Goal: Information Seeking & Learning: Check status

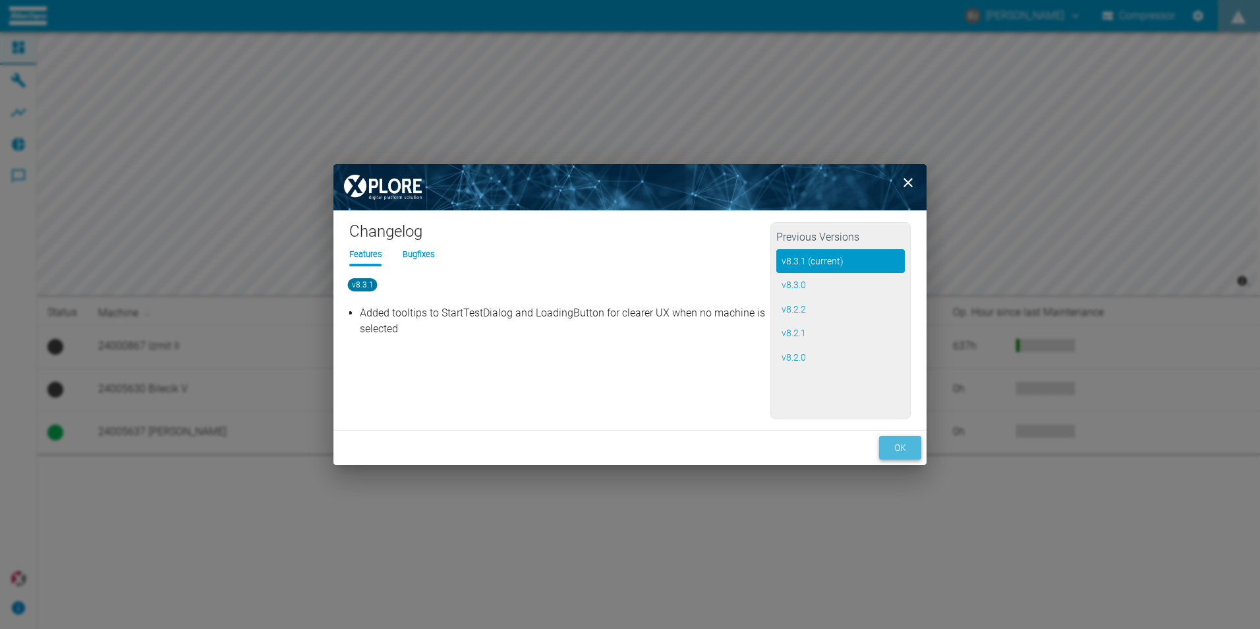
click at [911, 445] on button "ok" at bounding box center [900, 448] width 42 height 24
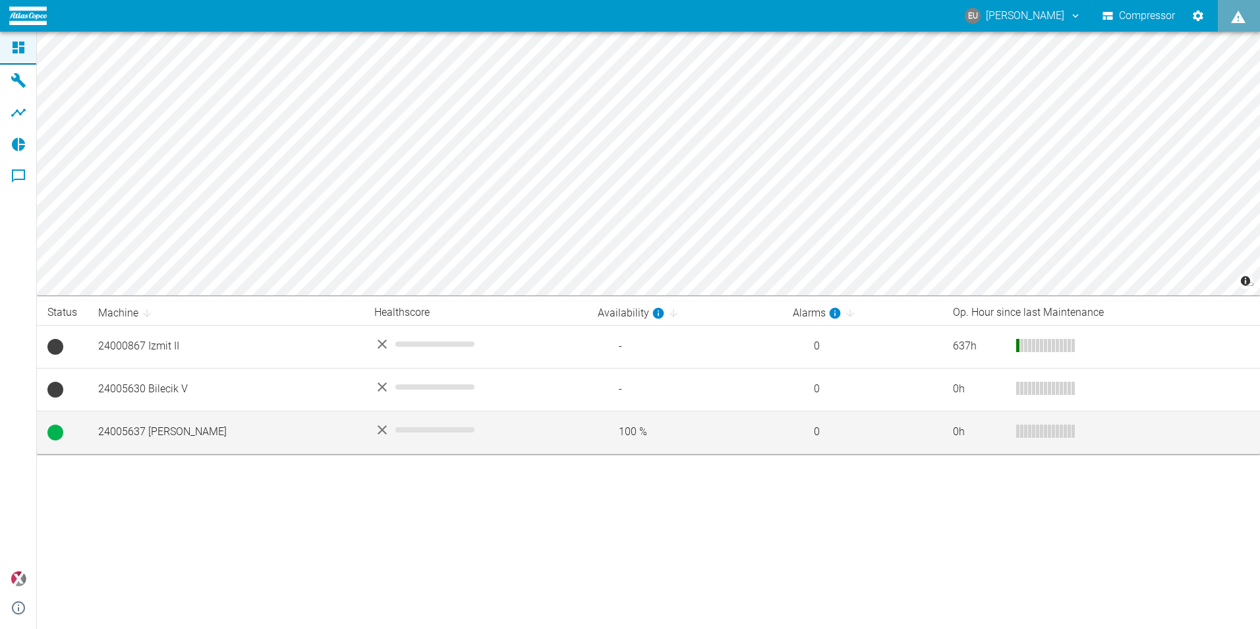
click at [146, 430] on td "24005637 [PERSON_NAME]" at bounding box center [226, 432] width 276 height 43
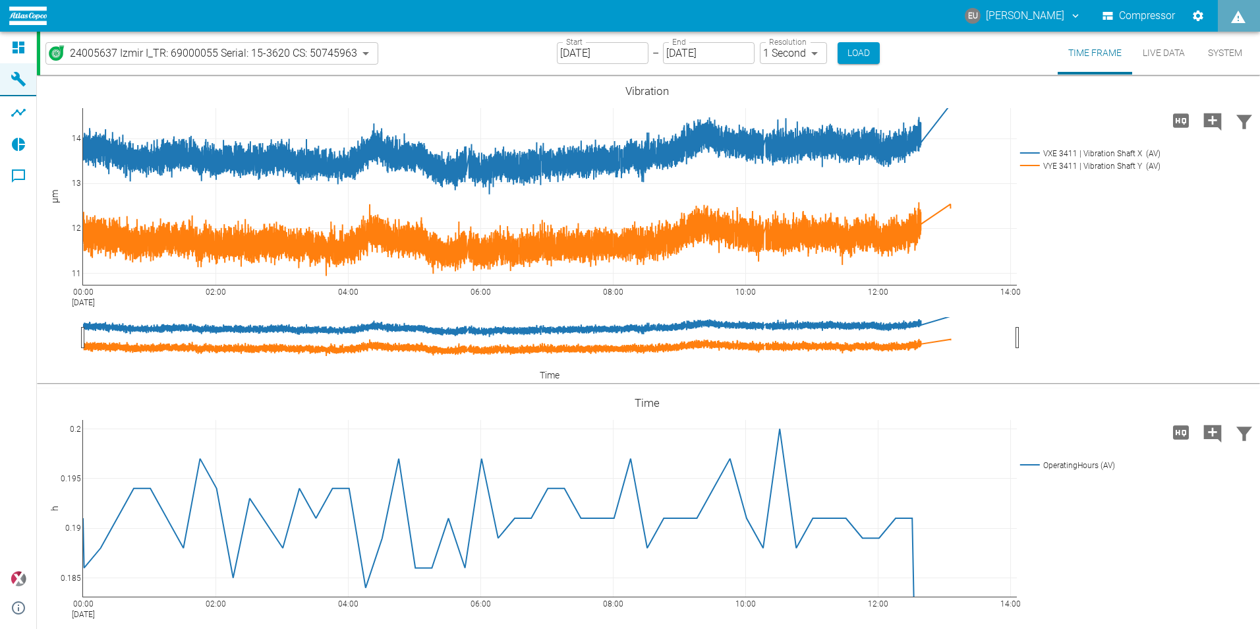
click at [1070, 13] on icon "ercan.ulucak@habas.com.tr" at bounding box center [1076, 16] width 12 height 12
click at [1061, 628] on div at bounding box center [630, 639] width 1260 height 0
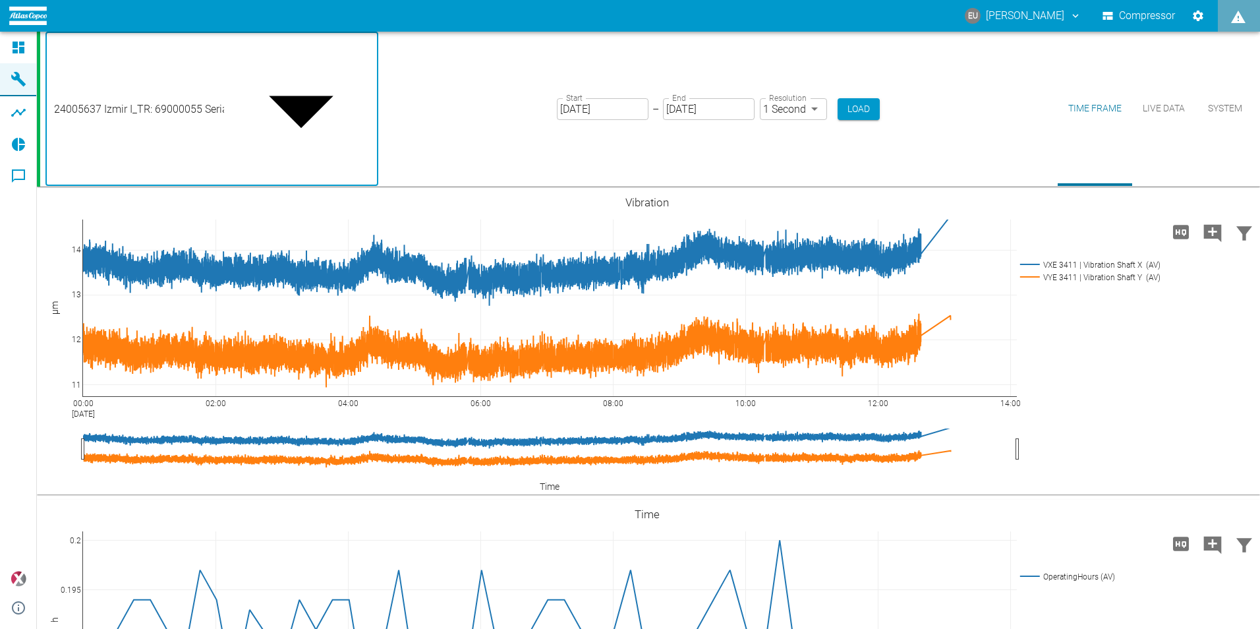
click at [364, 51] on body "EU Ercan ULUCAK Compressor Dashboard Machines Analyses Reports Comments powered…" at bounding box center [630, 314] width 1260 height 629
click at [364, 628] on div at bounding box center [630, 639] width 1260 height 0
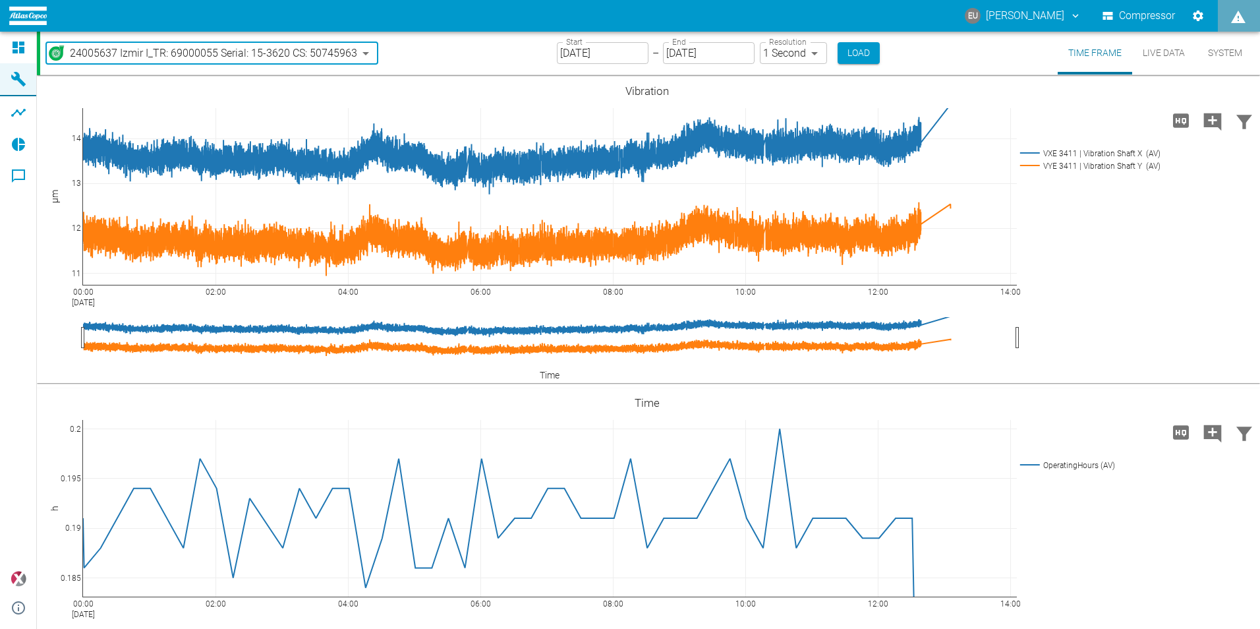
click at [438, 43] on div "24005637 Izmir I_TR: 69000055 Serial: 15-3620 CS: 50745963 3bbafa92-9ba0-48ca-a…" at bounding box center [650, 53] width 1220 height 43
click at [1209, 123] on icon "Add comment" at bounding box center [1212, 121] width 21 height 21
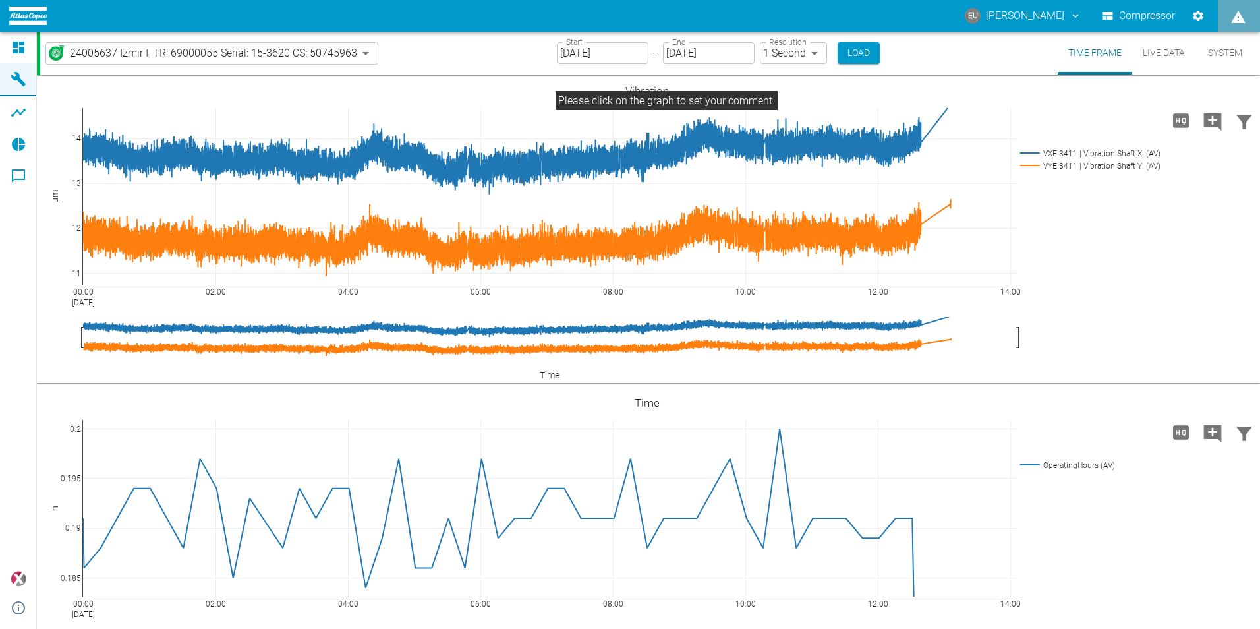
click at [1159, 56] on button "Live Data" at bounding box center [1163, 53] width 63 height 43
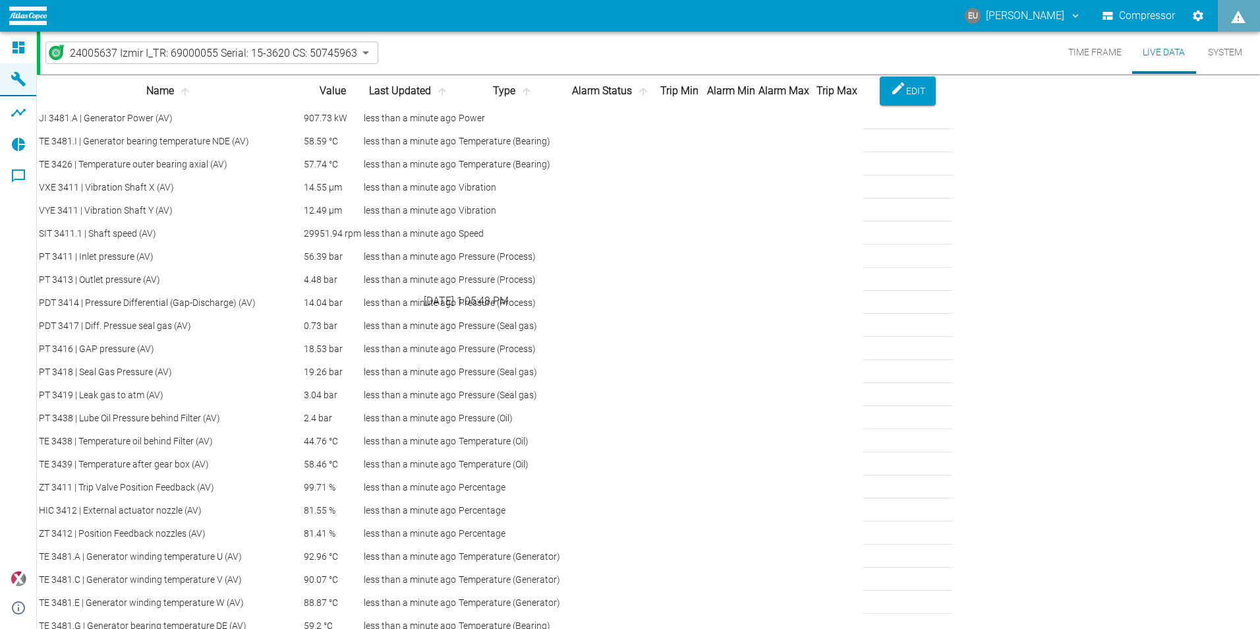
scroll to position [527, 0]
click at [218, 430] on td "TE 3438 | Temperature oil behind Filter (AV)" at bounding box center [170, 441] width 264 height 22
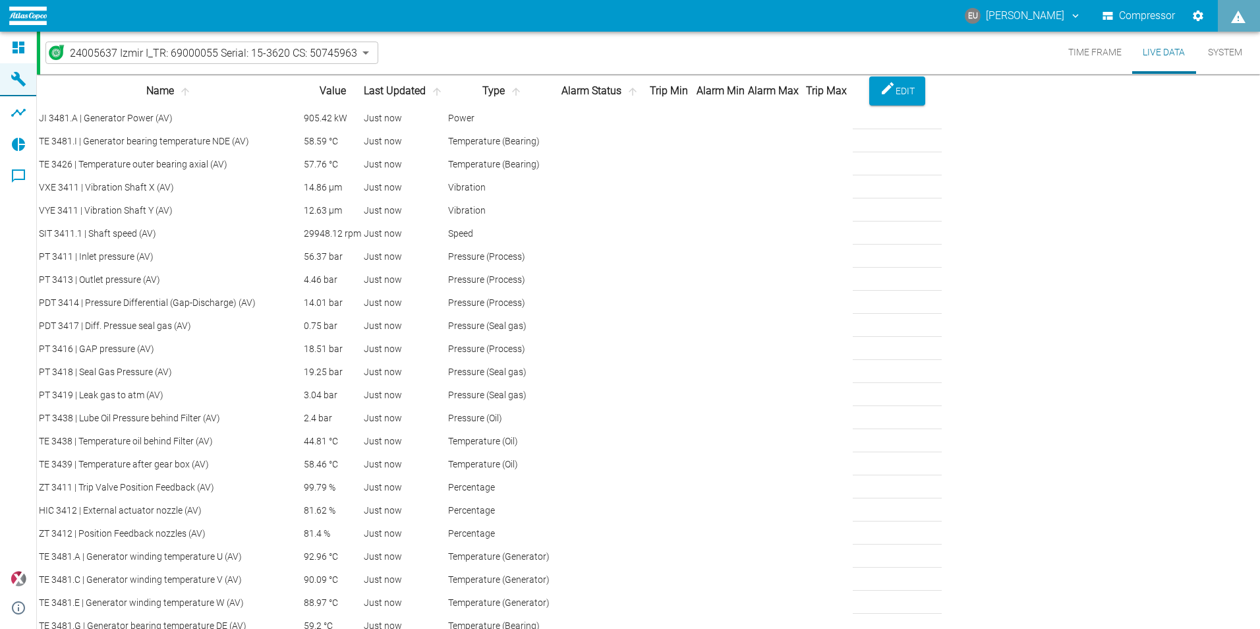
click at [218, 430] on td "TE 3438 | Temperature oil behind Filter (AV)" at bounding box center [170, 441] width 264 height 22
click at [445, 434] on div "Just now" at bounding box center [405, 441] width 82 height 14
click at [1077, 52] on button "Time Frame" at bounding box center [1095, 53] width 74 height 42
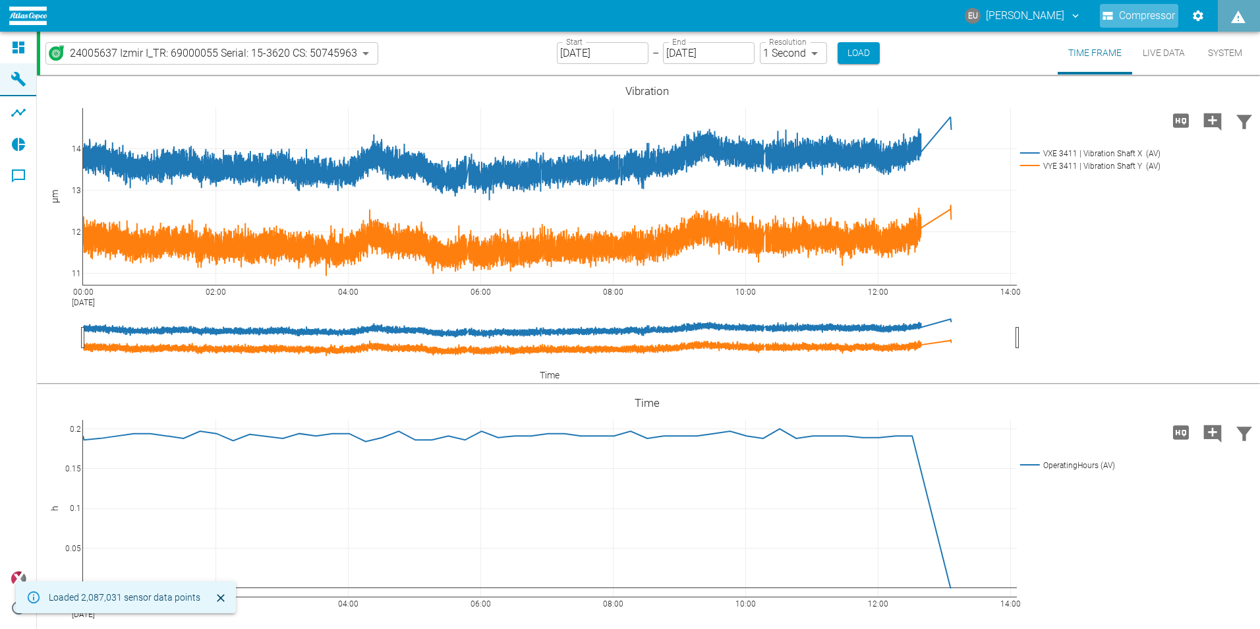
click at [1168, 16] on button "Compressor" at bounding box center [1139, 16] width 78 height 24
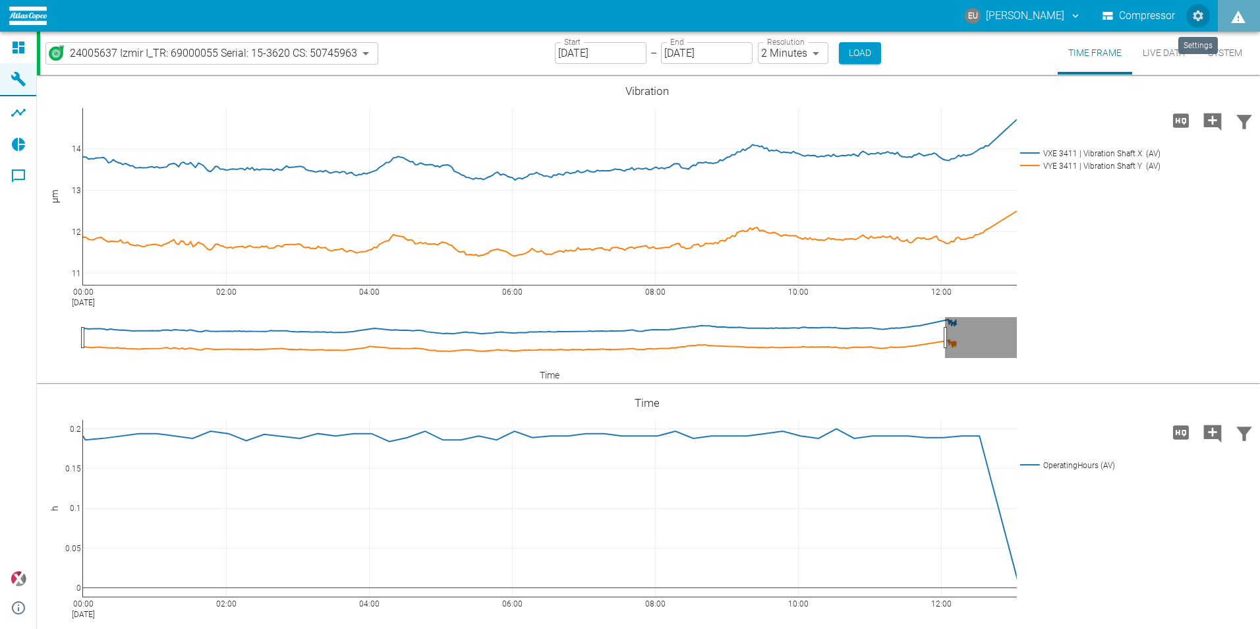
click at [1202, 16] on icon "Settings" at bounding box center [1198, 16] width 11 height 11
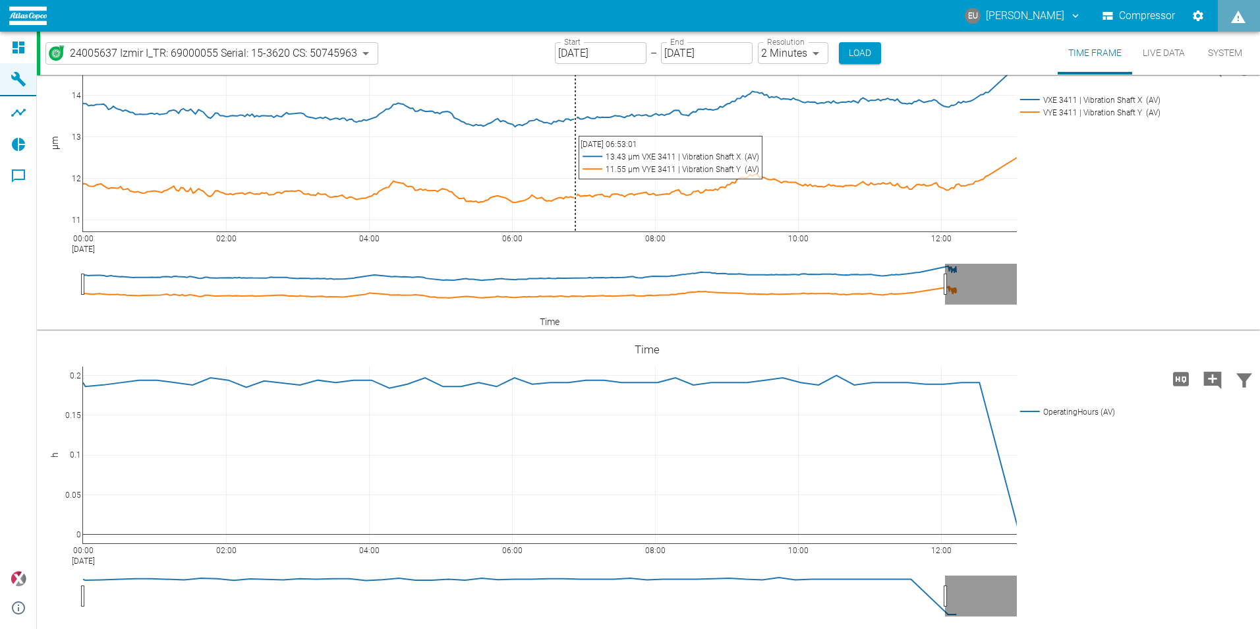
scroll to position [66, 0]
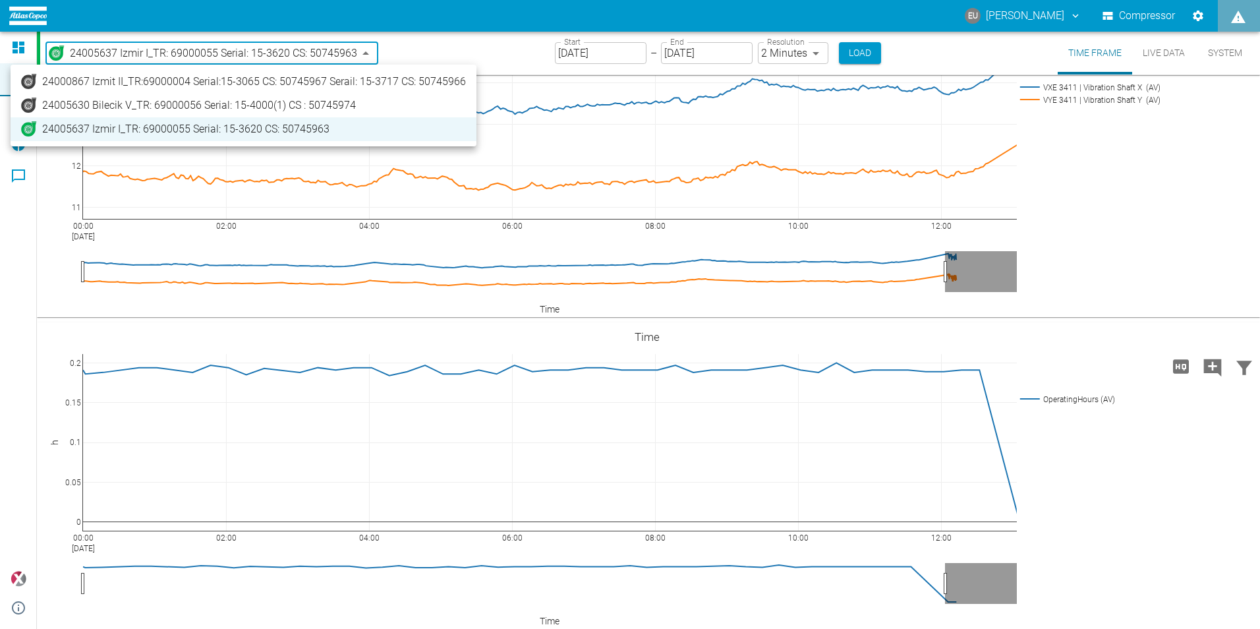
click at [215, 51] on body "EU Ercan ULUCAK Compressor Dashboard Machines Analyses Reports Comments powered…" at bounding box center [630, 314] width 1260 height 629
click at [491, 49] on div at bounding box center [630, 314] width 1260 height 629
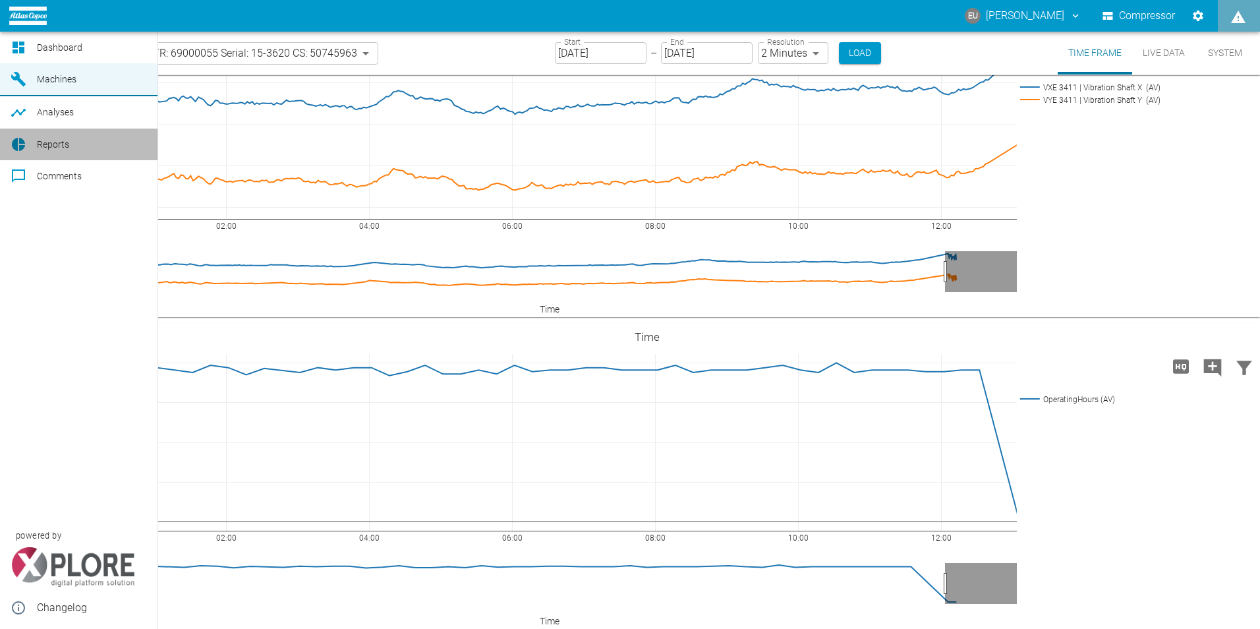
click at [38, 140] on span "Reports" at bounding box center [53, 144] width 32 height 11
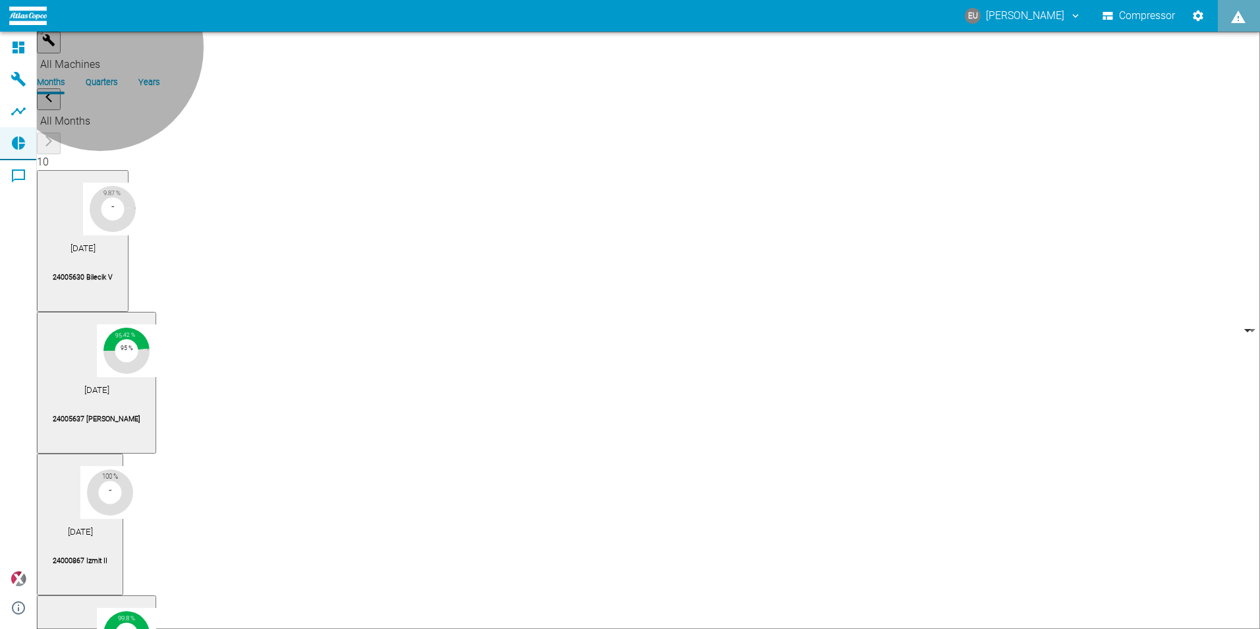
type input "3bbafa92-9ba0-48ca-a6e1-f615f5a702fa"
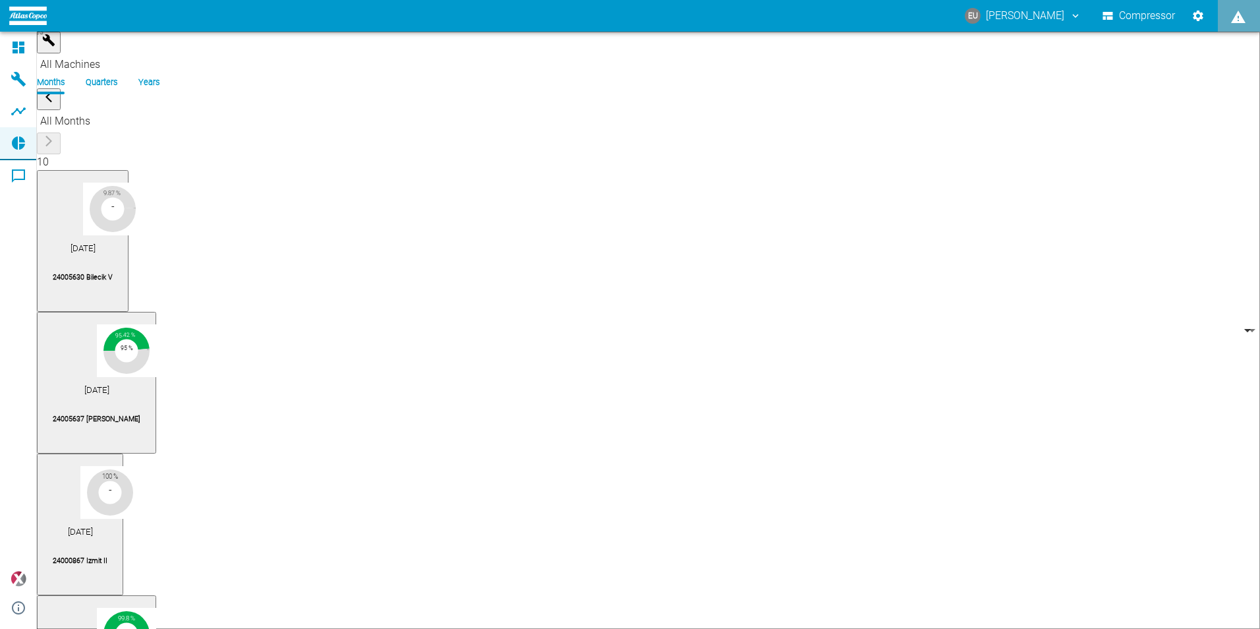
click at [140, 414] on p "24005637 [PERSON_NAME]" at bounding box center [97, 419] width 88 height 11
type input "3bbafa92-9ba0-48ca-a6e1-f615f5a702fa"
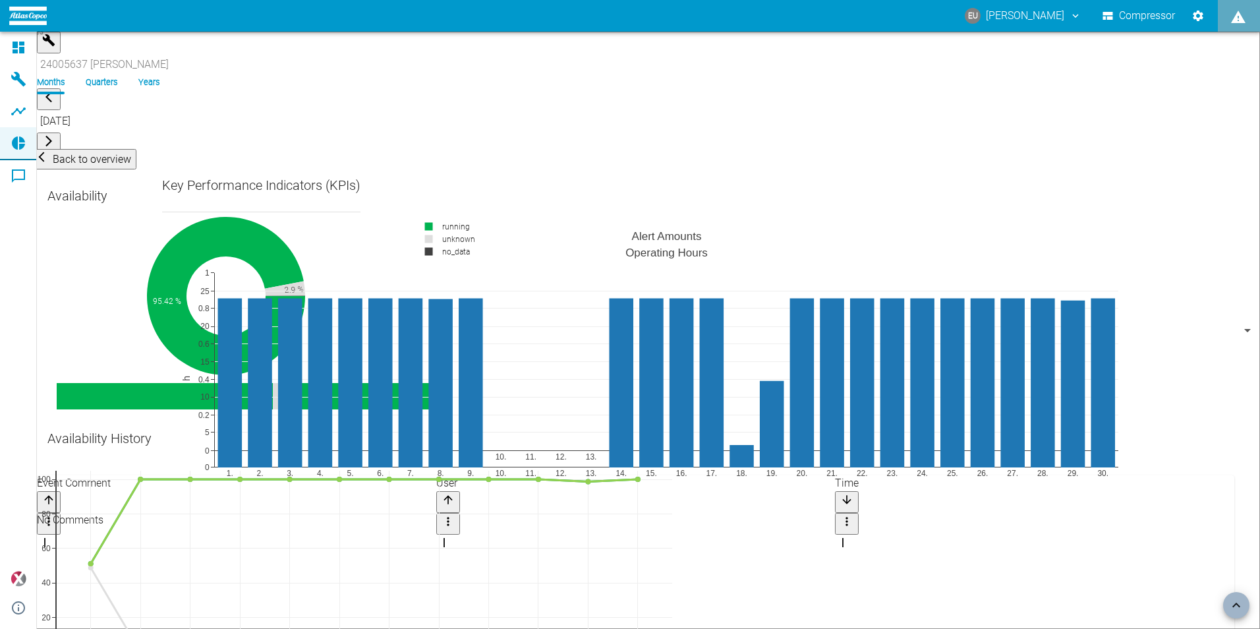
scroll to position [2241, 0]
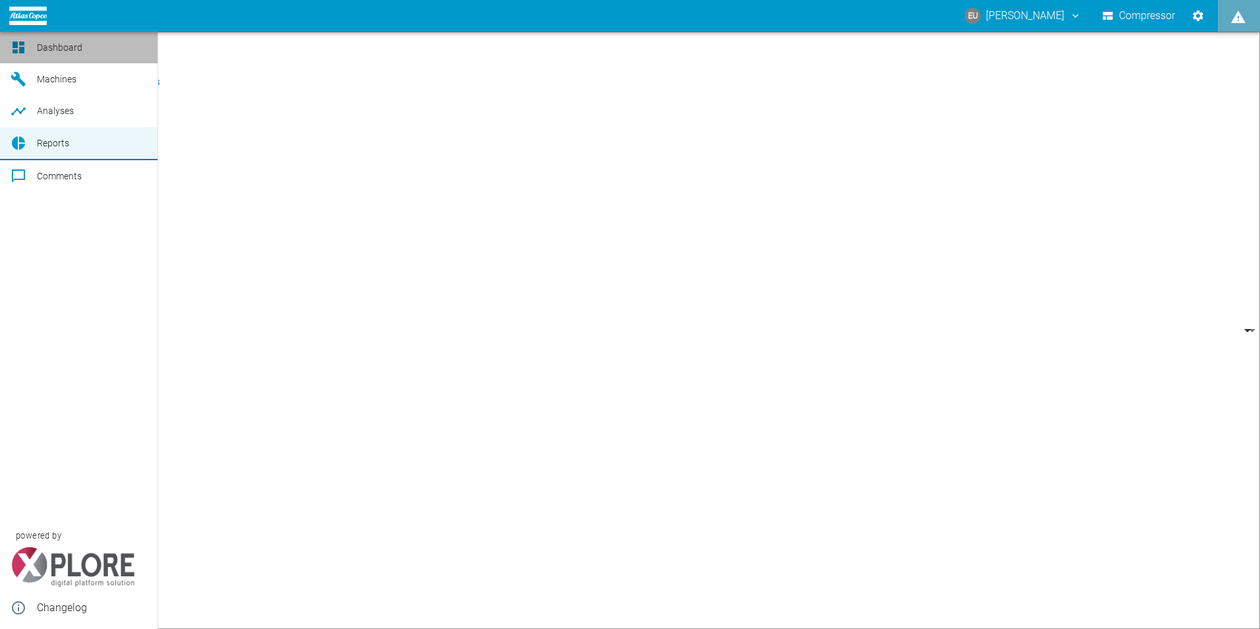
click at [21, 53] on icon at bounding box center [19, 48] width 12 height 12
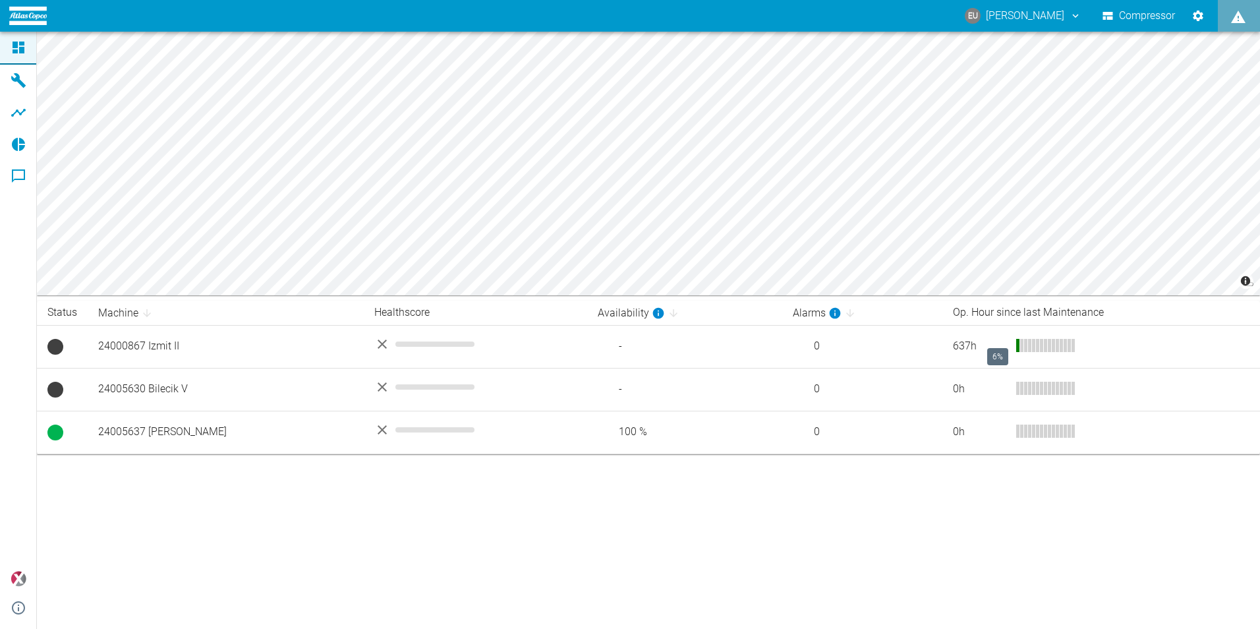
click at [1002, 350] on div "6%" at bounding box center [997, 356] width 21 height 17
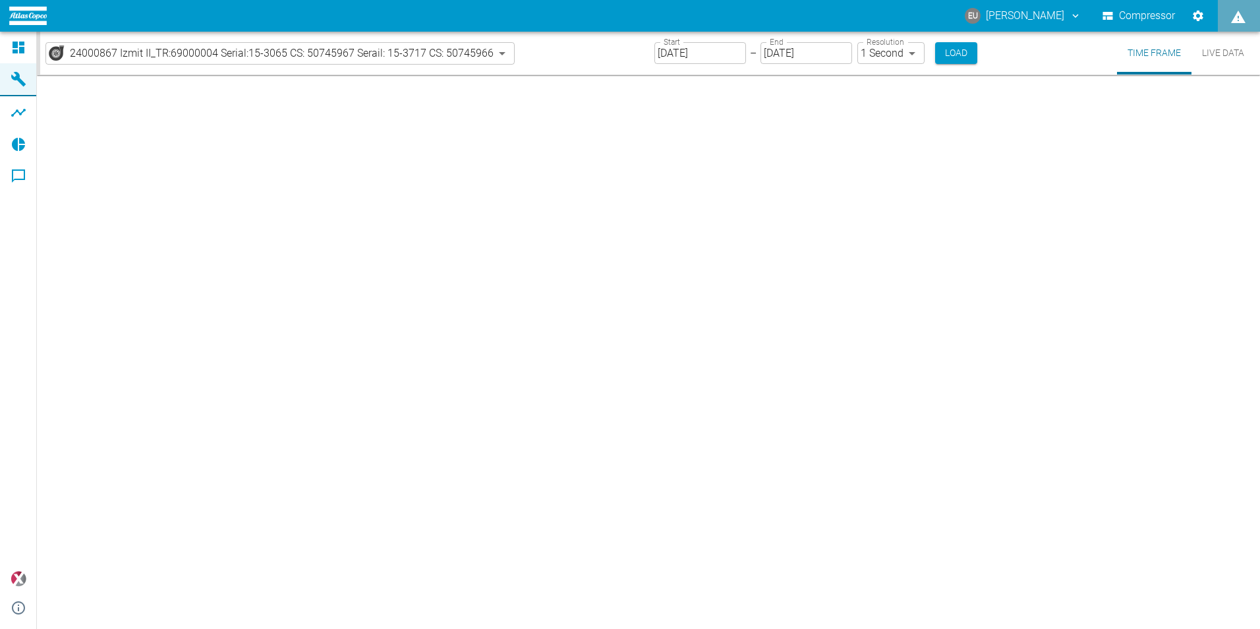
type input "2min"
